Goal: Task Accomplishment & Management: Manage account settings

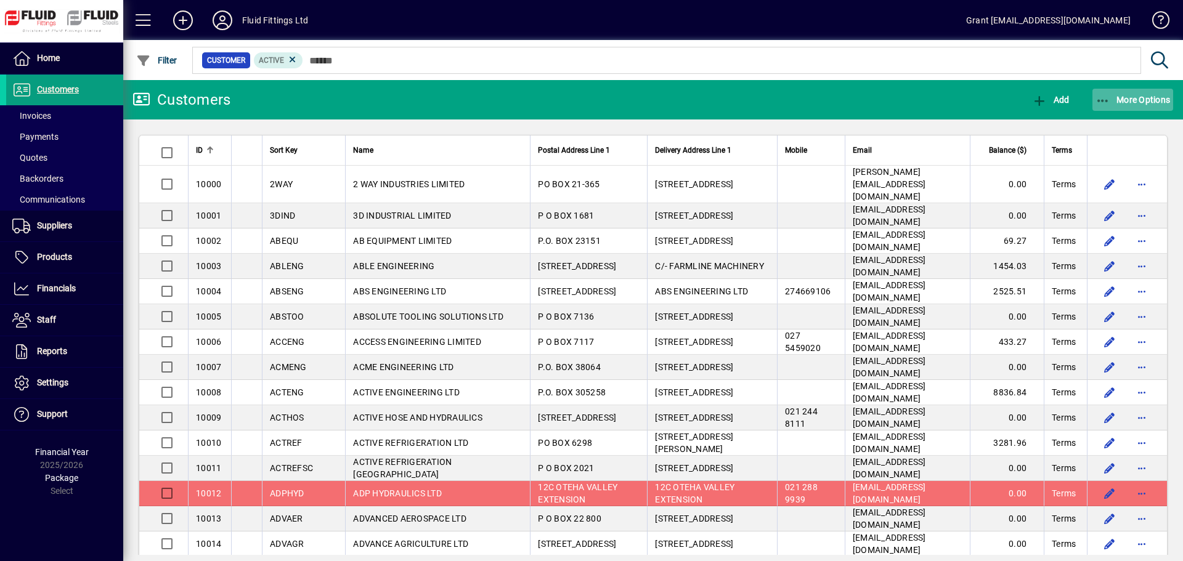
click at [1136, 102] on span "More Options" at bounding box center [1132, 100] width 75 height 10
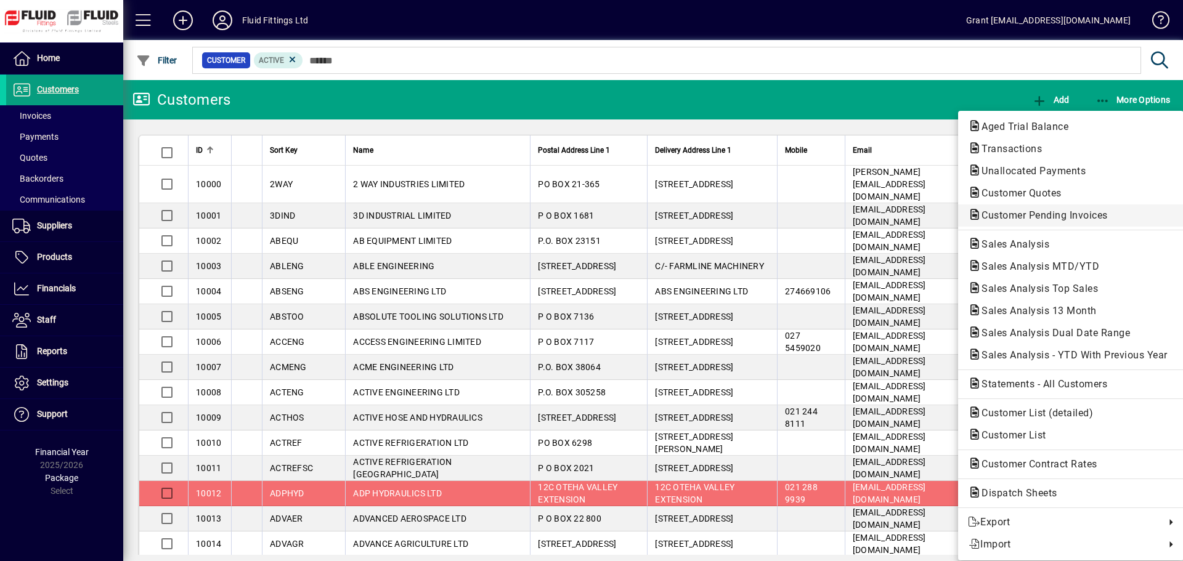
click at [1070, 214] on span "Customer Pending Invoices" at bounding box center [1041, 215] width 146 height 12
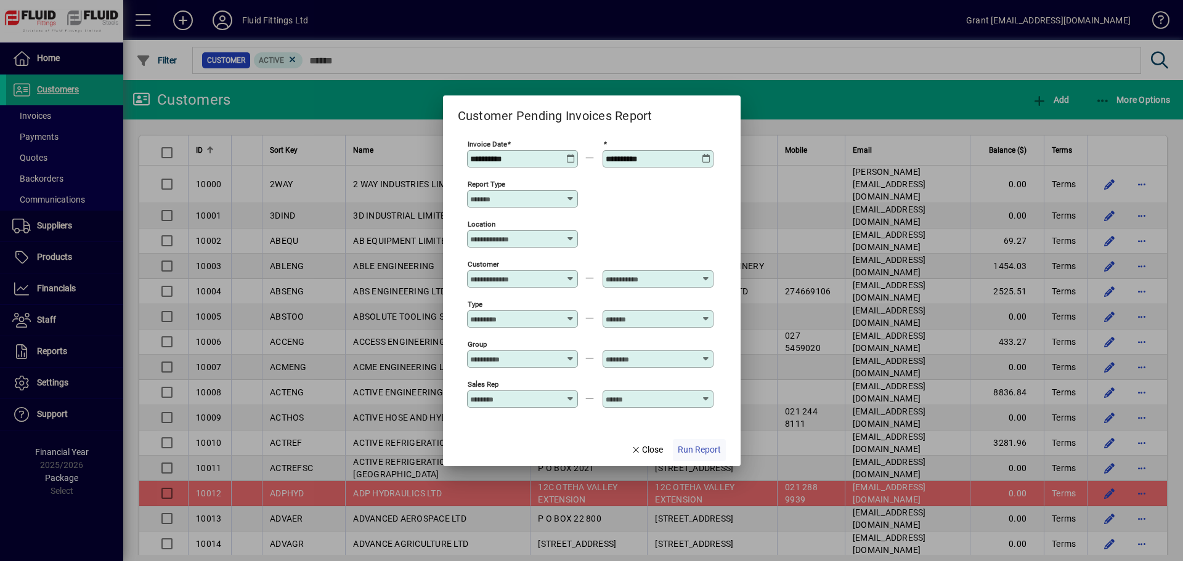
click at [708, 450] on span "Run Report" at bounding box center [699, 450] width 43 height 13
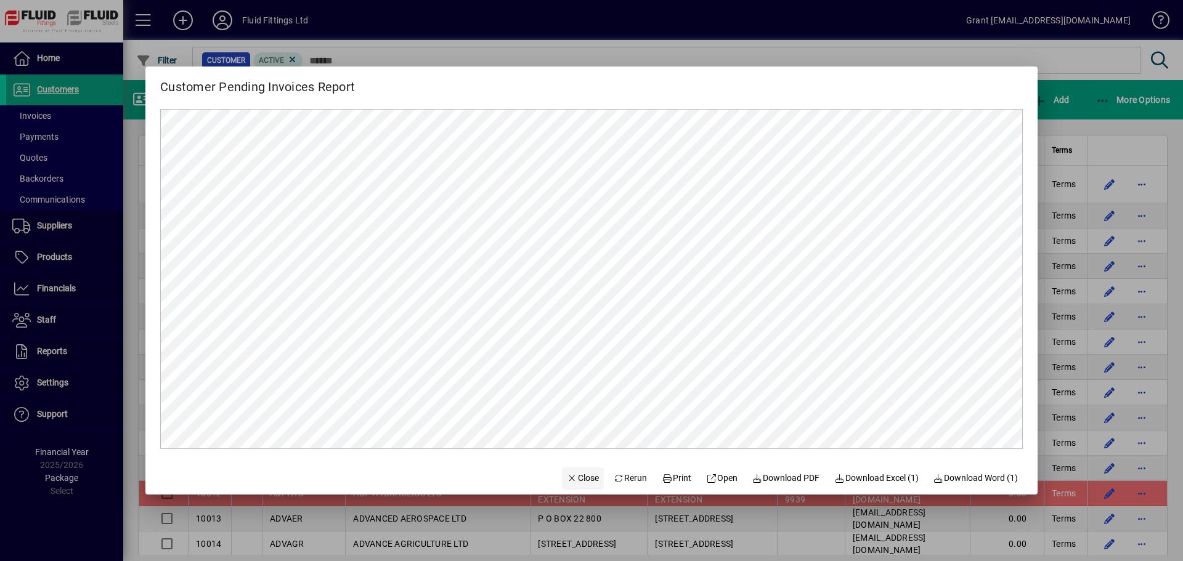
click at [567, 474] on icon "button" at bounding box center [572, 478] width 11 height 9
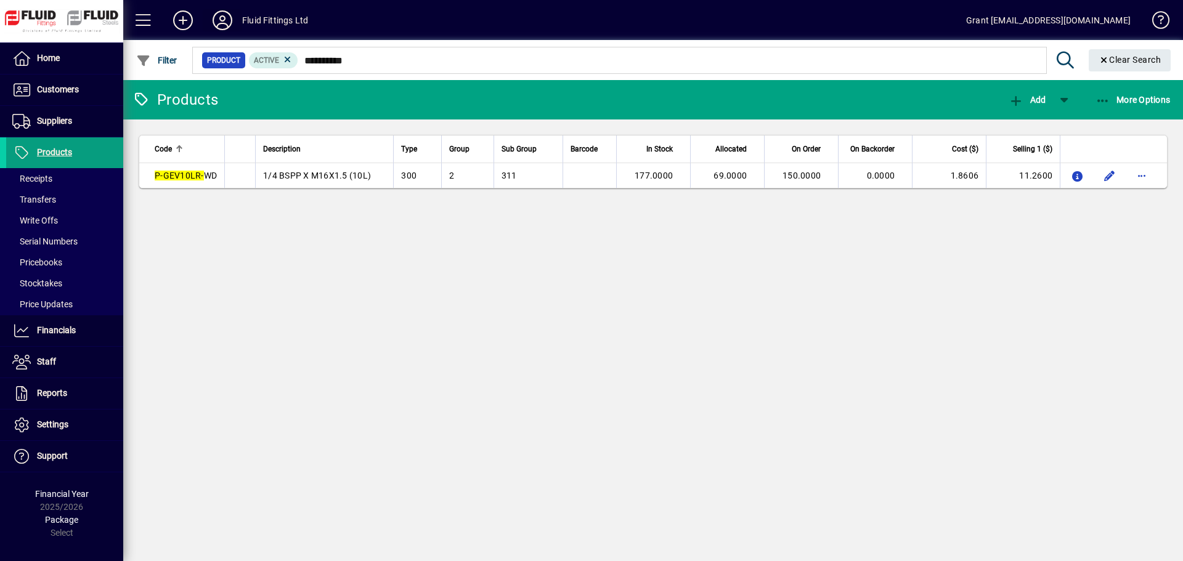
click at [225, 20] on icon at bounding box center [222, 20] width 25 height 20
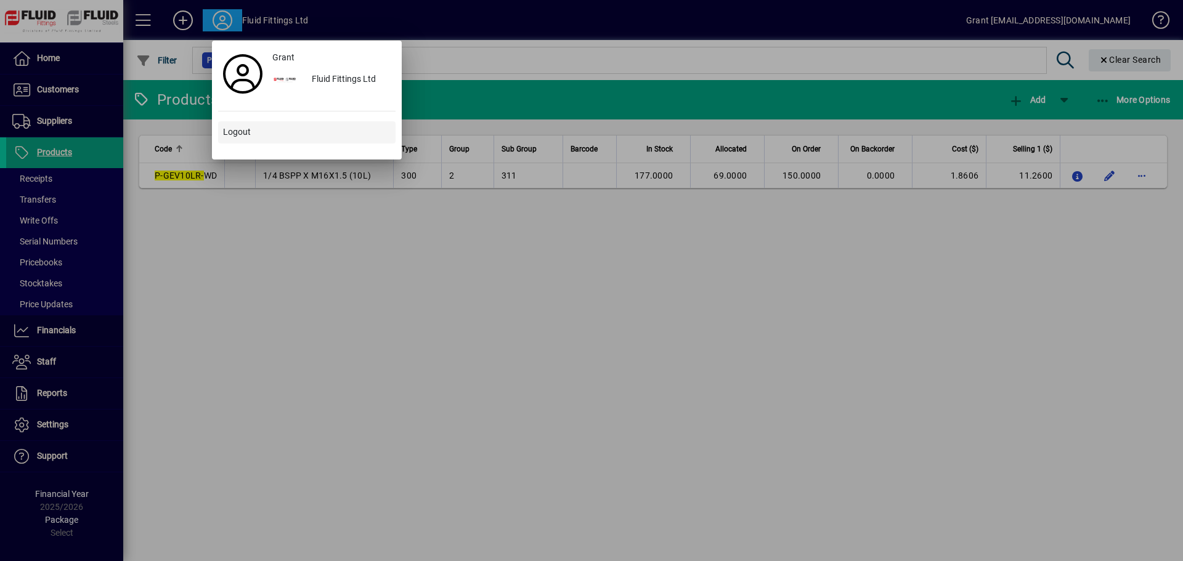
click at [230, 134] on span "Logout" at bounding box center [237, 132] width 28 height 13
